Goal: Task Accomplishment & Management: Use online tool/utility

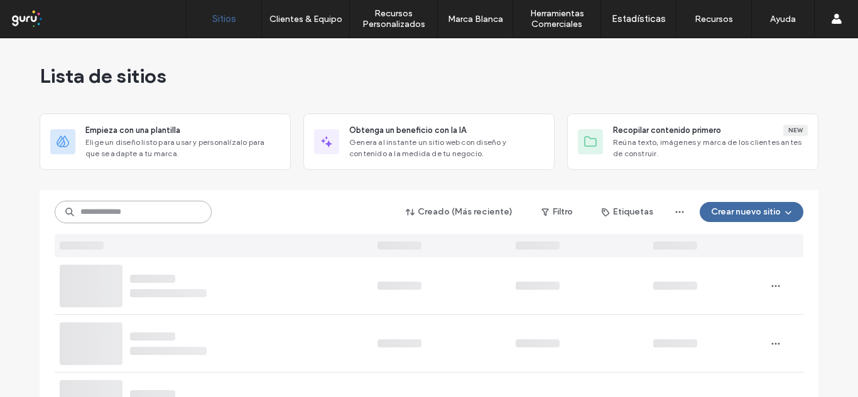
click at [121, 218] on input at bounding box center [133, 212] width 157 height 23
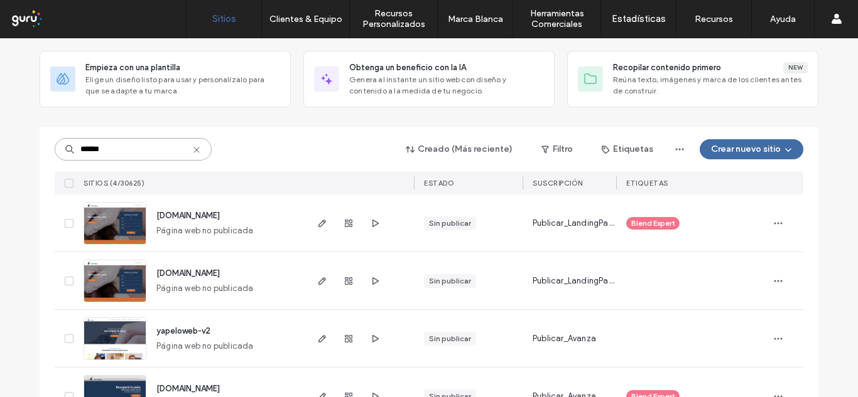
scroll to position [106, 0]
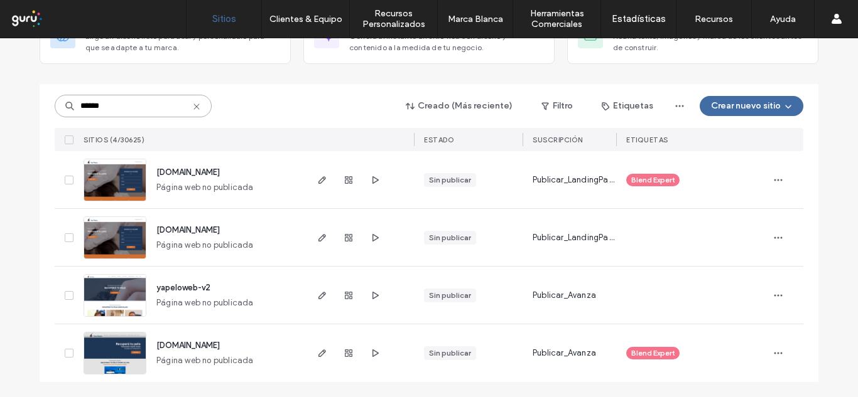
type input "******"
click at [832, 168] on div "Lista de sitios Empieza con una plantilla Elige un diseño listo para usar y per…" at bounding box center [429, 164] width 858 height 465
click at [318, 357] on use "button" at bounding box center [322, 354] width 8 height 8
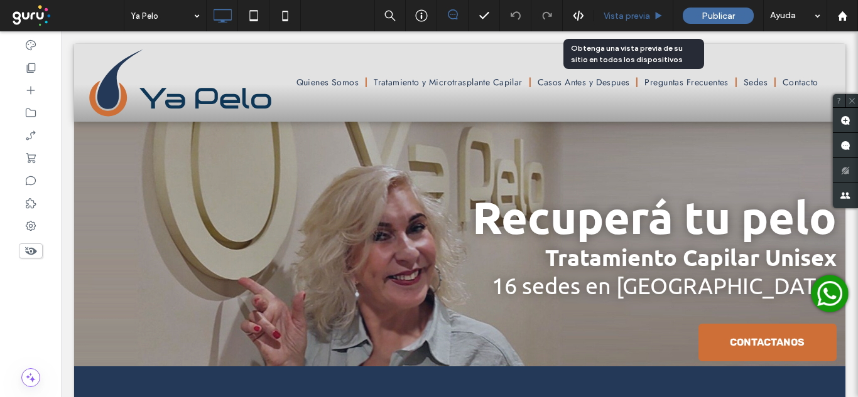
click at [639, 19] on span "Vista previa" at bounding box center [626, 16] width 46 height 11
